Goal: Check status: Check status

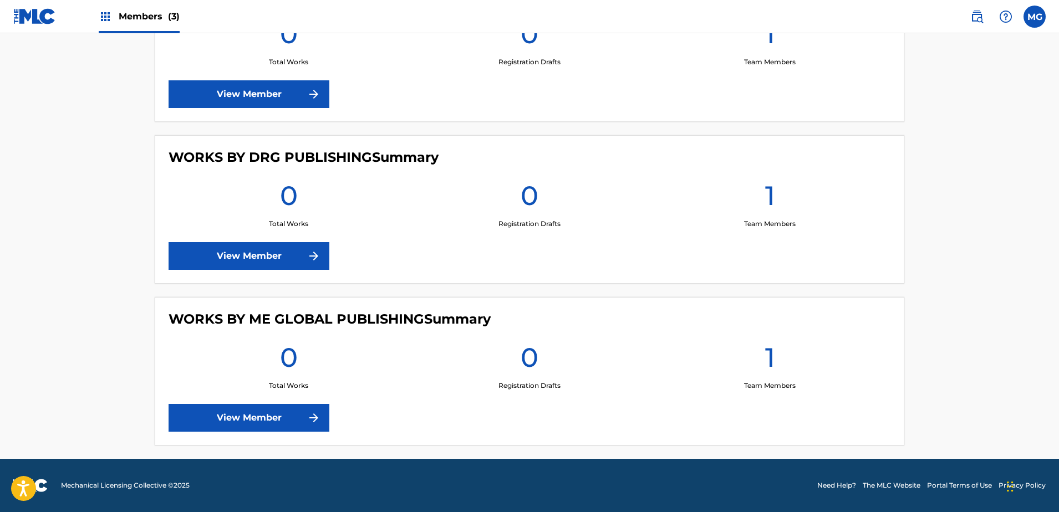
scroll to position [359, 0]
click at [248, 423] on link "View Member" at bounding box center [249, 418] width 161 height 28
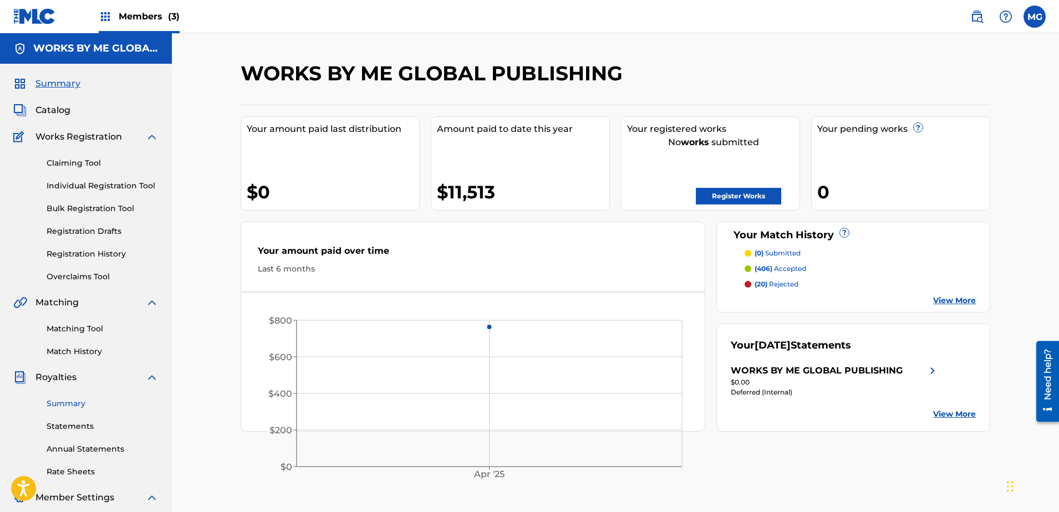
click at [78, 407] on link "Summary" at bounding box center [103, 404] width 112 height 12
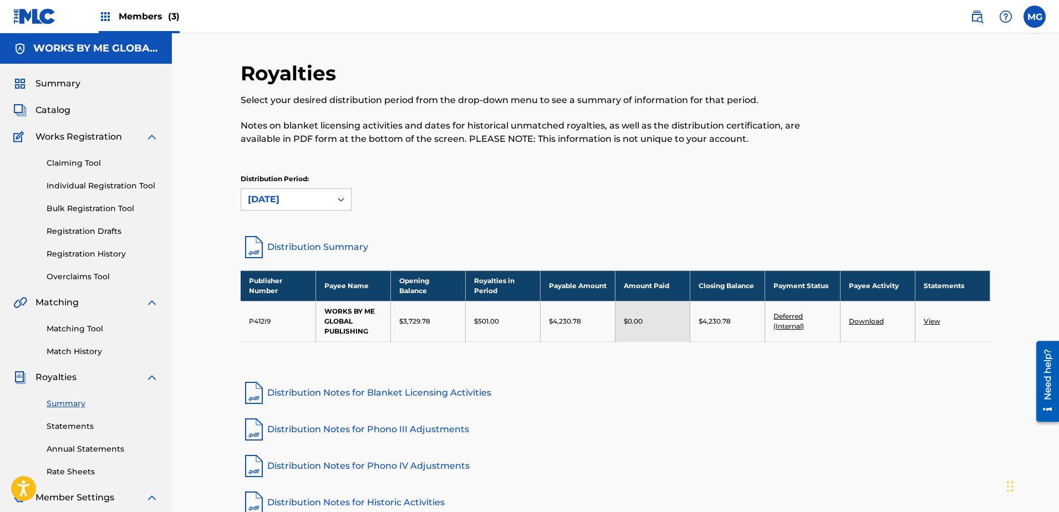
click at [44, 69] on div "Summary Catalog Works Registration Claiming Tool Individual Registration Tool B…" at bounding box center [86, 349] width 172 height 571
click at [39, 82] on span "Summary" at bounding box center [57, 83] width 45 height 13
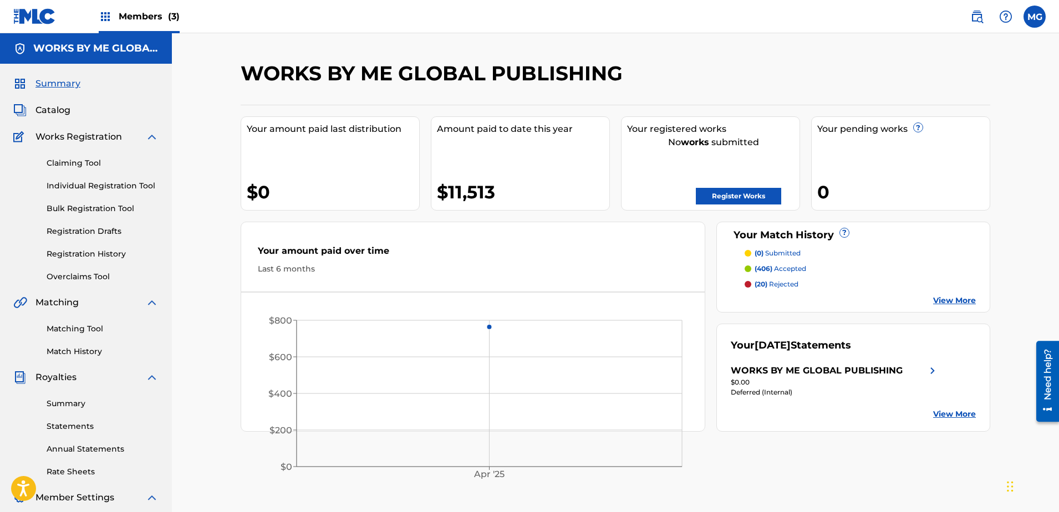
click at [37, 18] on img at bounding box center [34, 16] width 43 height 16
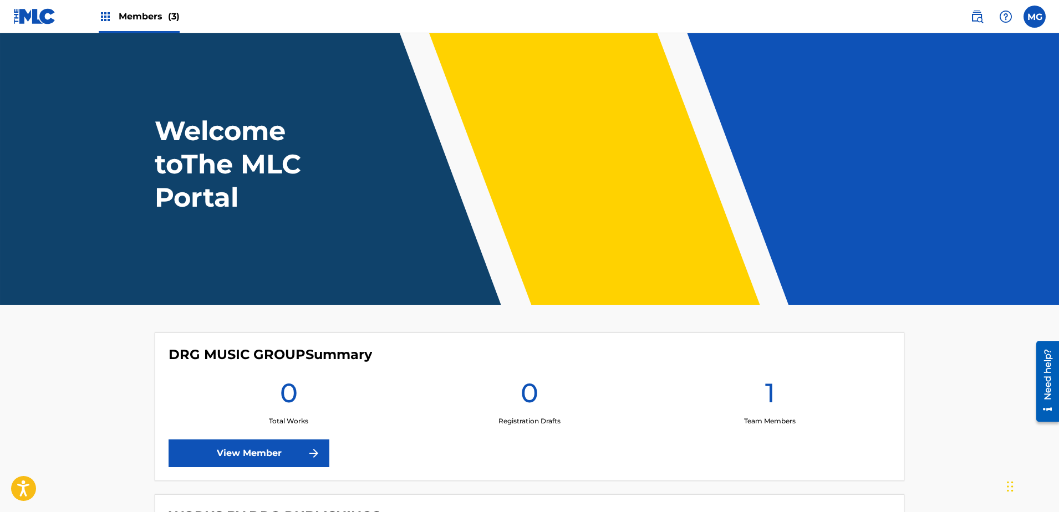
scroll to position [283, 0]
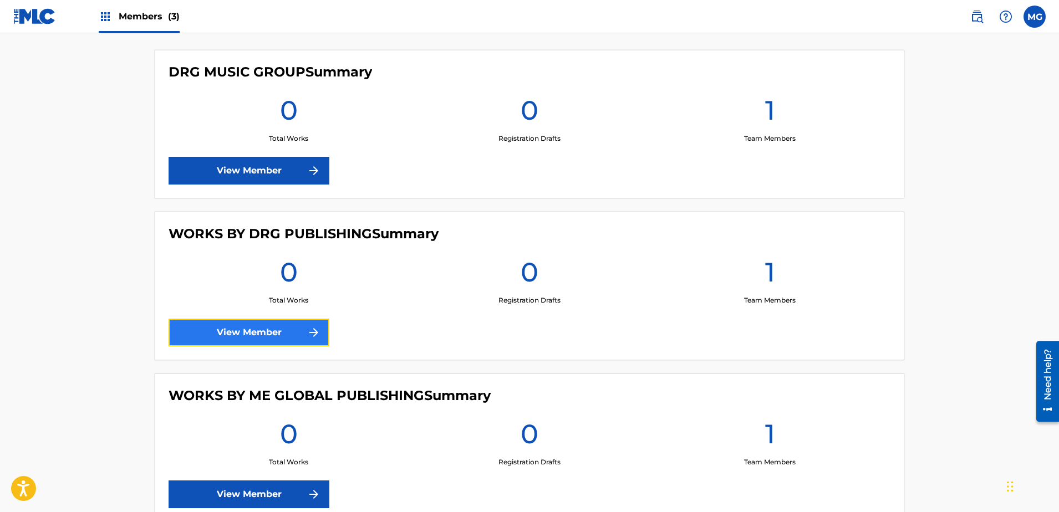
click at [242, 335] on link "View Member" at bounding box center [249, 333] width 161 height 28
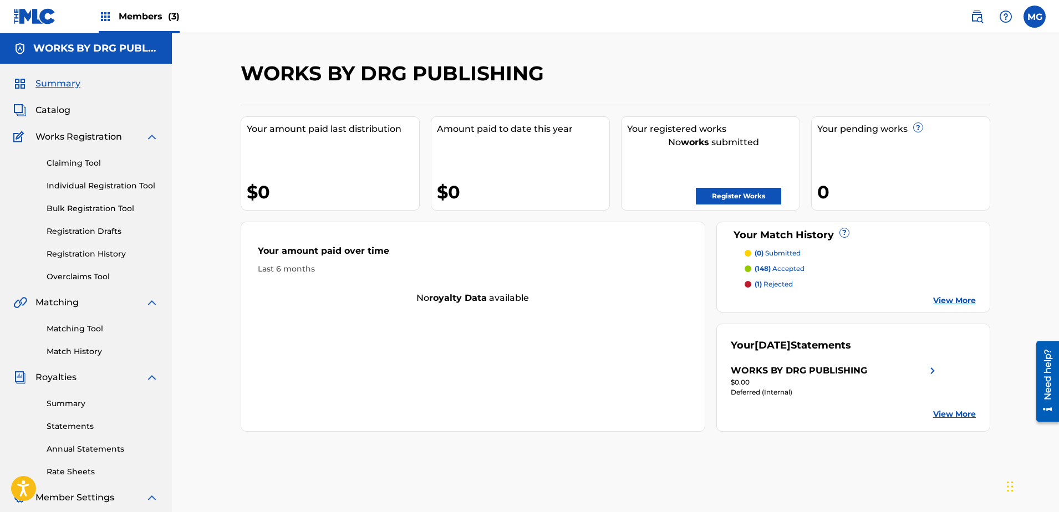
click at [40, 19] on img at bounding box center [34, 16] width 43 height 16
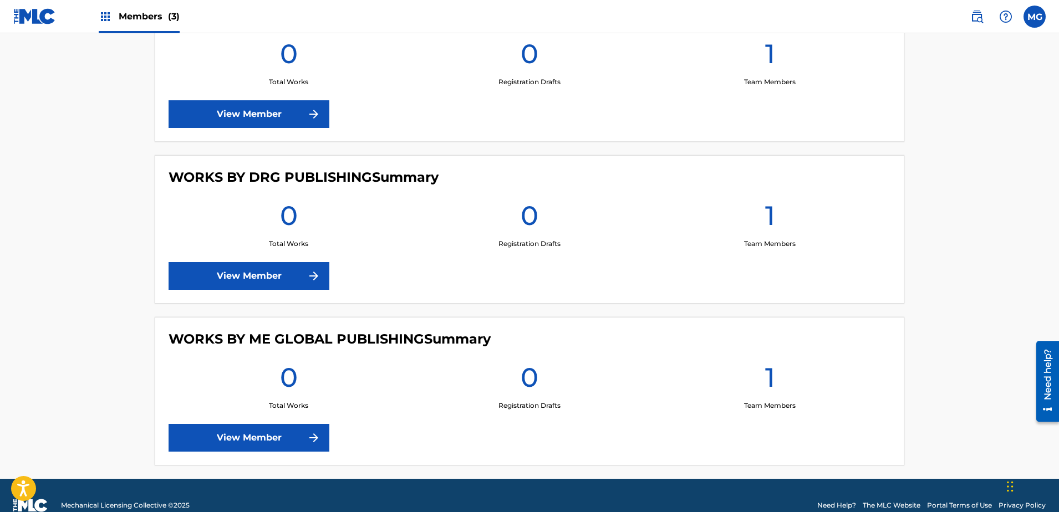
scroll to position [359, 0]
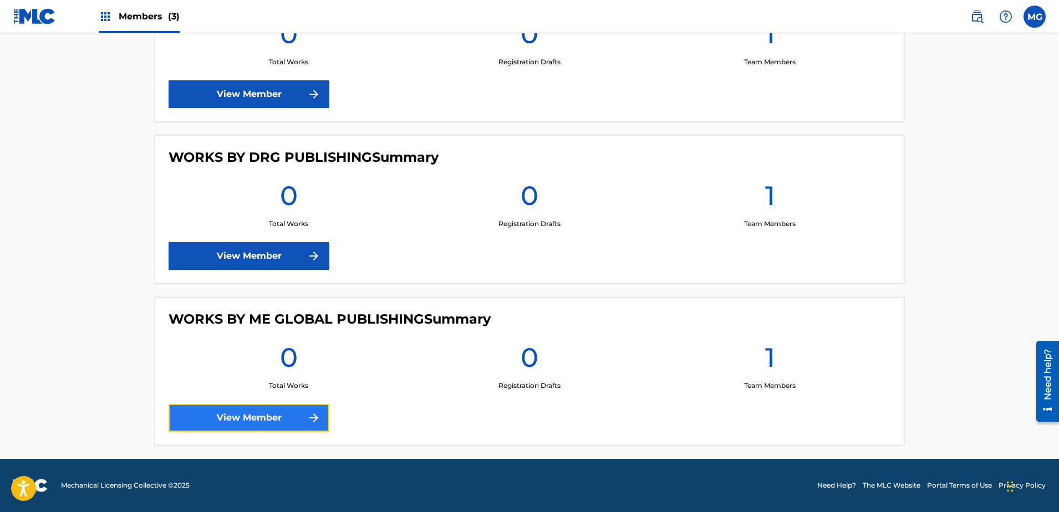
click at [270, 422] on link "View Member" at bounding box center [249, 418] width 161 height 28
